Goal: Task Accomplishment & Management: Complete application form

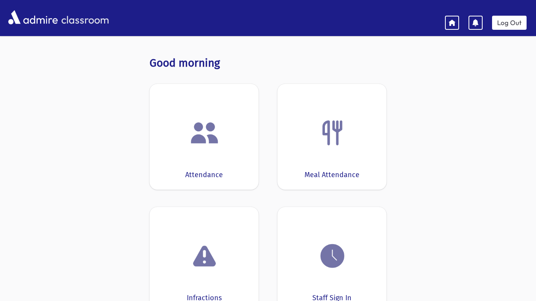
click at [211, 143] on img at bounding box center [204, 133] width 30 height 30
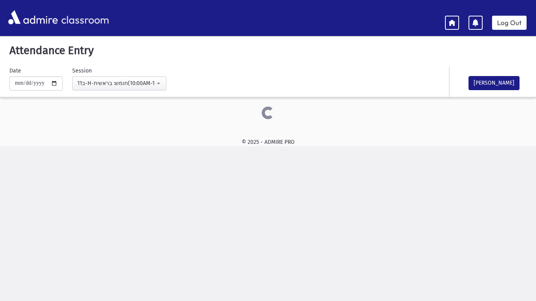
click at [211, 143] on div "© 2025 - ADMIRE PRO" at bounding box center [268, 142] width 511 height 8
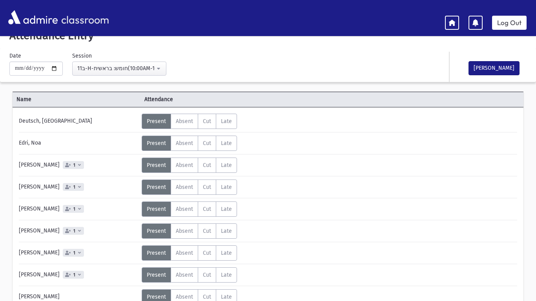
scroll to position [16, 0]
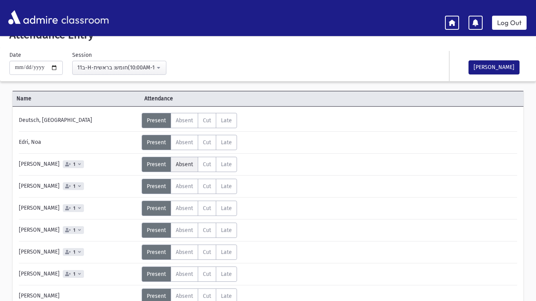
click at [184, 165] on span "Absent" at bounding box center [184, 164] width 17 height 7
click at [291, 180] on div "Status Unexcused Admin: Present P Absent A C" at bounding box center [329, 186] width 374 height 15
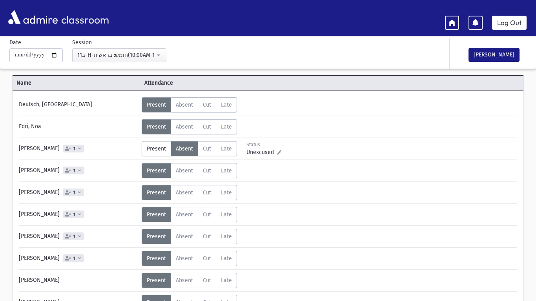
scroll to position [47, 0]
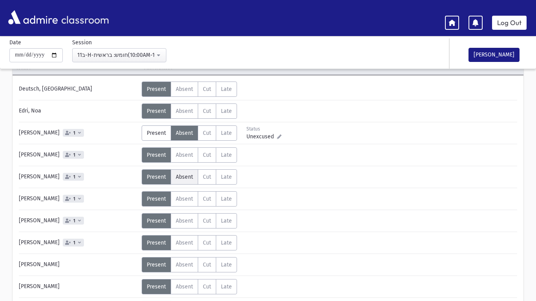
click at [185, 180] on span "Absent" at bounding box center [184, 177] width 17 height 7
click at [351, 248] on div "Status Unexcused Admin: Present P Absent A C" at bounding box center [329, 242] width 374 height 15
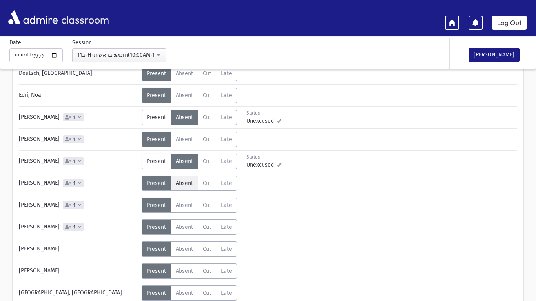
click at [183, 185] on span "Absent" at bounding box center [184, 183] width 17 height 7
click at [306, 252] on div "Status Unexcused Admin: Present P Absent A C" at bounding box center [329, 249] width 374 height 15
click at [370, 262] on div "Deutsch, [GEOGRAPHIC_DATA] Status Unexcused Admin: Present P Absent A Cut C Lat…" at bounding box center [268, 240] width 498 height 348
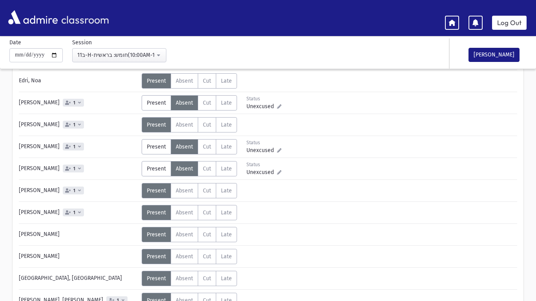
scroll to position [78, 0]
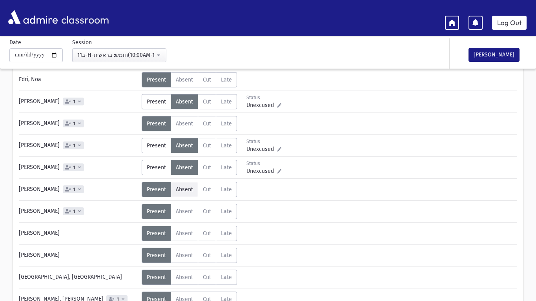
click at [182, 188] on span "Absent" at bounding box center [184, 189] width 17 height 7
click at [254, 215] on div "Present P Absent A Cut C Late L Status" at bounding box center [212, 211] width 140 height 15
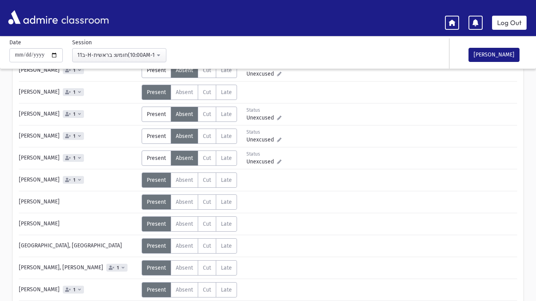
scroll to position [125, 0]
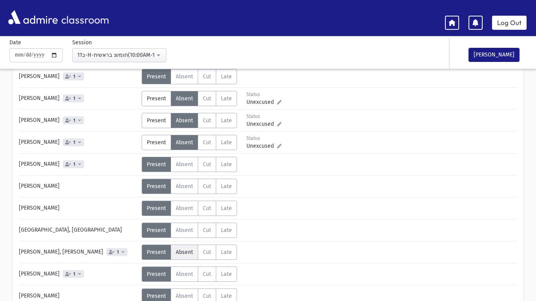
click at [184, 253] on span "Absent" at bounding box center [184, 252] width 17 height 7
click at [298, 270] on div "Error ×" at bounding box center [268, 276] width 110 height 15
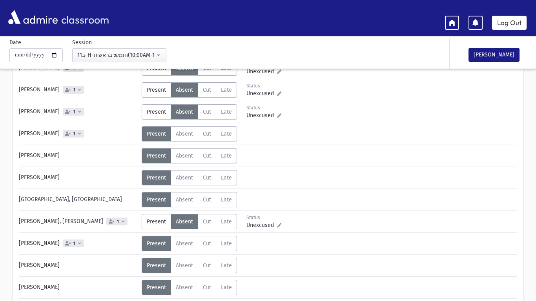
scroll to position [157, 0]
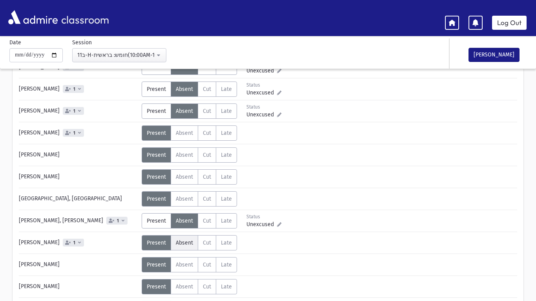
click at [185, 245] on span "Absent" at bounding box center [184, 243] width 17 height 7
click at [264, 265] on div "Present P Absent A Cut C Late L Status" at bounding box center [212, 264] width 140 height 15
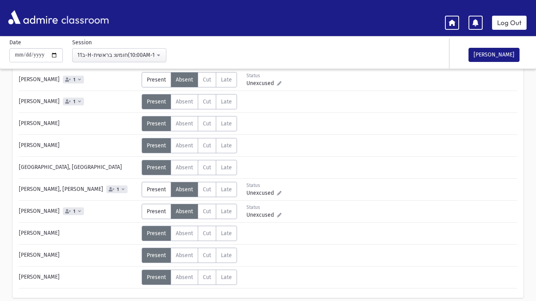
scroll to position [204, 0]
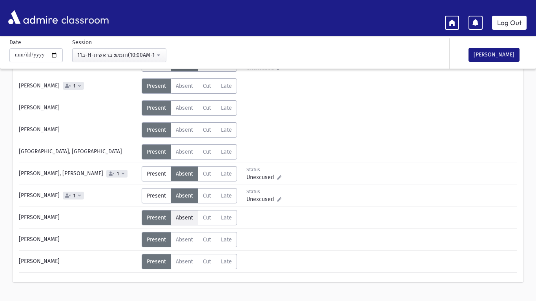
click at [184, 218] on span "Absent" at bounding box center [184, 217] width 17 height 7
click at [359, 231] on div "Deutsch, [GEOGRAPHIC_DATA] Status Unexcused Admin: Present P Absent A Cut C Lat…" at bounding box center [268, 99] width 498 height 348
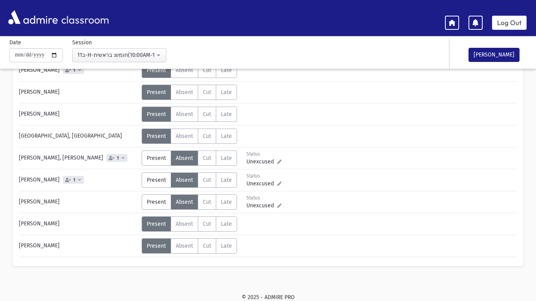
scroll to position [220, 0]
click at [497, 53] on button "[PERSON_NAME]" at bounding box center [493, 55] width 51 height 14
